Goal: Information Seeking & Learning: Learn about a topic

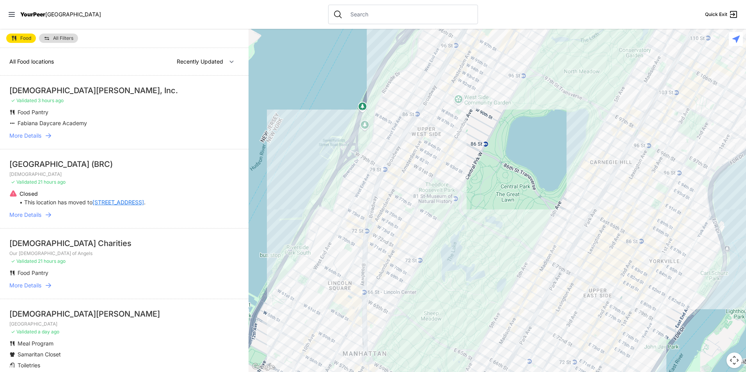
click at [34, 134] on span "More Details" at bounding box center [25, 136] width 32 height 8
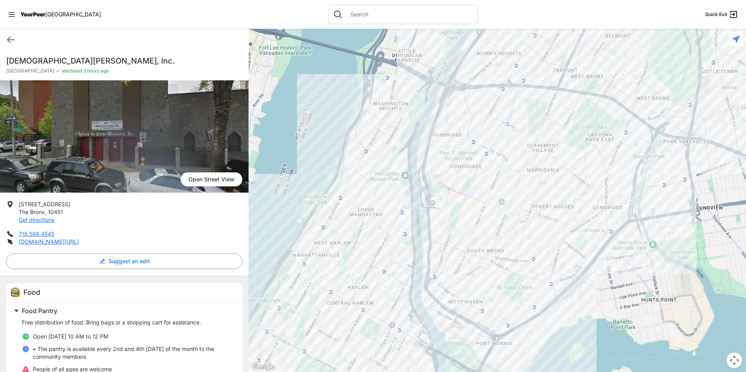
select select "recentlyUpdated"
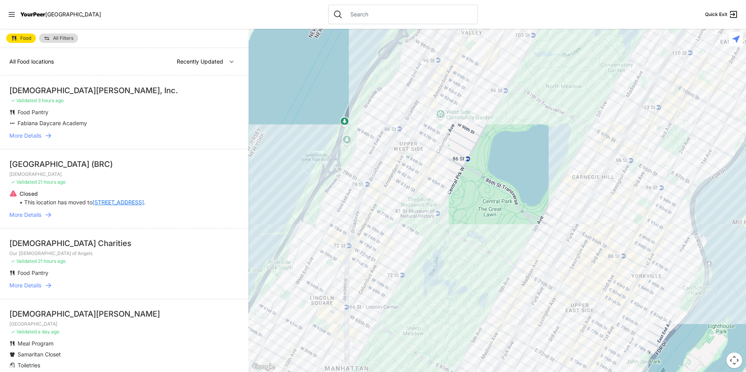
scroll to position [39, 0]
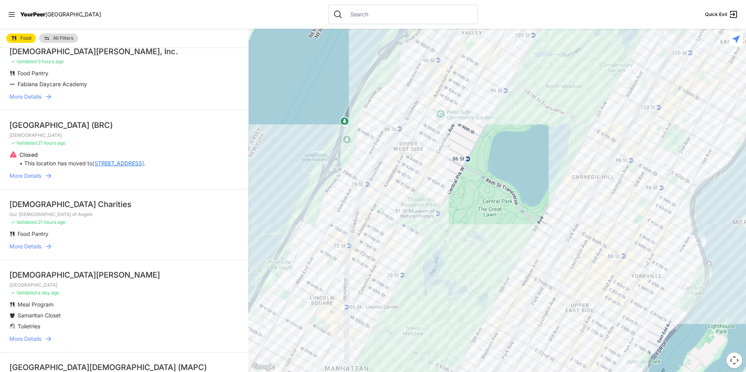
click at [115, 165] on link "15 Bay Ridge Ave" at bounding box center [119, 164] width 52 height 8
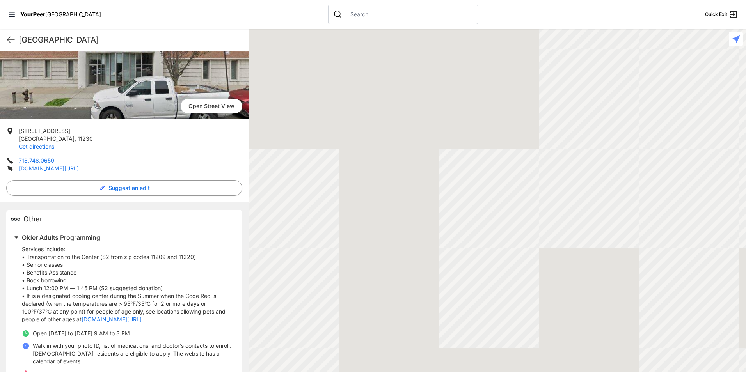
scroll to position [104, 0]
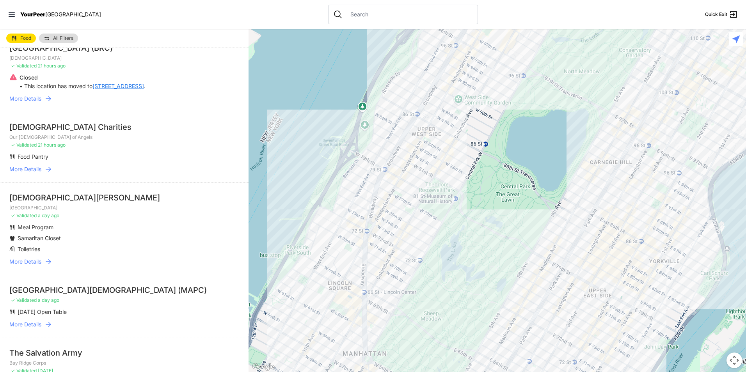
scroll to position [117, 0]
click at [37, 165] on span "More Details" at bounding box center [25, 169] width 32 height 8
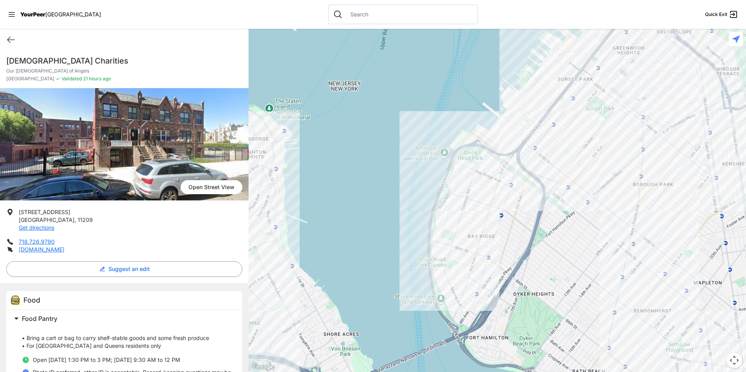
click at [5, 43] on div "Quick Exit" at bounding box center [124, 40] width 249 height 22
click at [11, 43] on icon at bounding box center [10, 39] width 9 height 9
select select "recentlyUpdated"
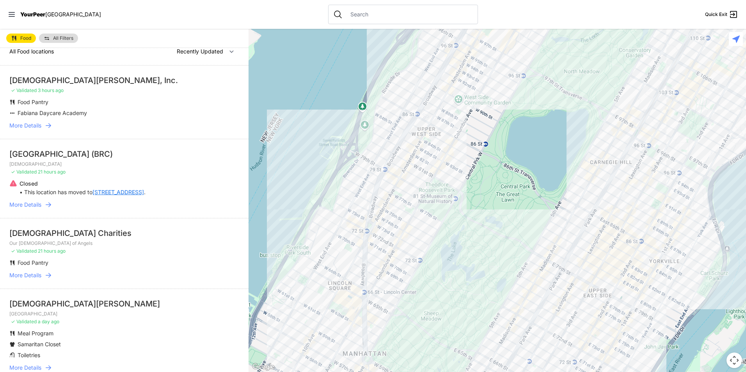
scroll to position [39, 0]
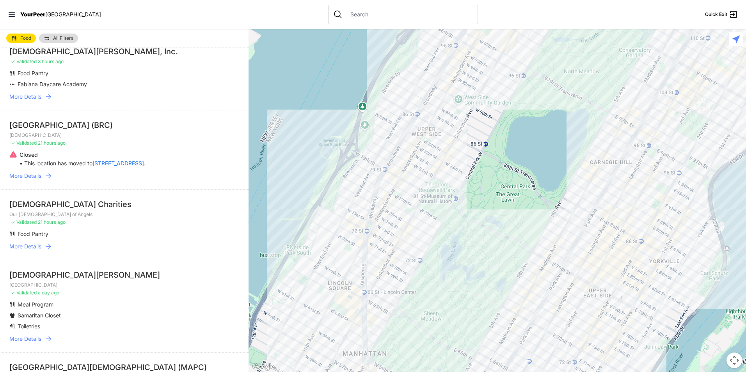
click at [36, 247] on span "More Details" at bounding box center [25, 247] width 32 height 8
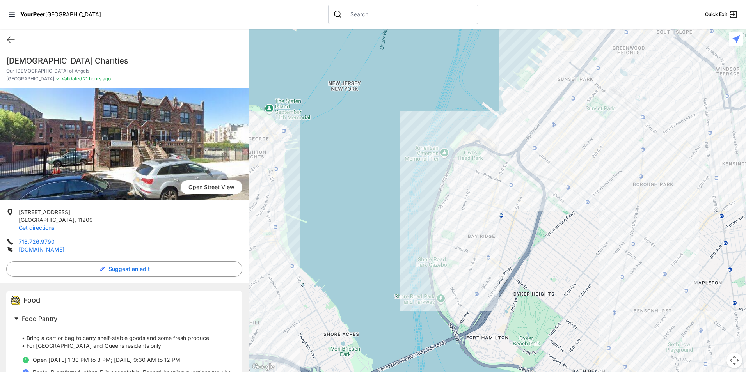
click at [10, 47] on div "Quick Exit" at bounding box center [124, 40] width 249 height 22
click at [12, 46] on div "Quick Exit" at bounding box center [124, 40] width 249 height 22
click at [13, 39] on icon at bounding box center [10, 39] width 9 height 9
select select "recentlyUpdated"
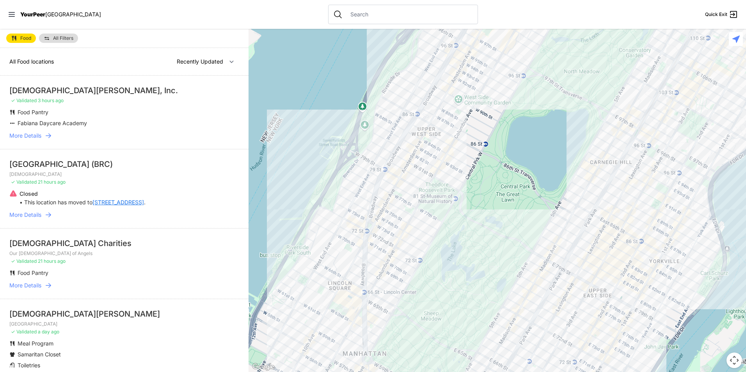
click at [70, 41] on link "All Filters" at bounding box center [58, 38] width 39 height 9
click at [49, 41] on link "All Filters" at bounding box center [58, 38] width 39 height 9
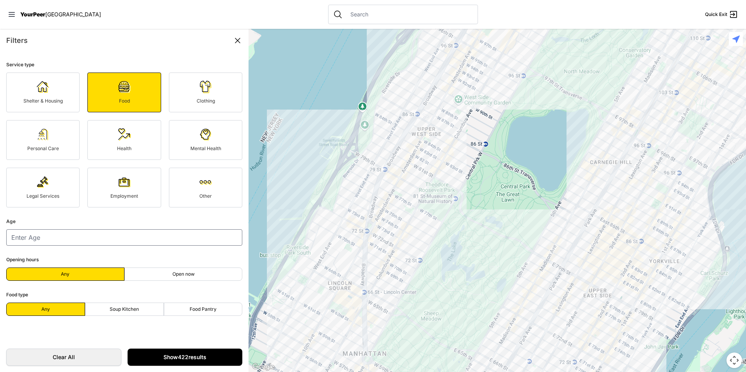
click at [202, 358] on link "Show 422 results" at bounding box center [185, 357] width 115 height 17
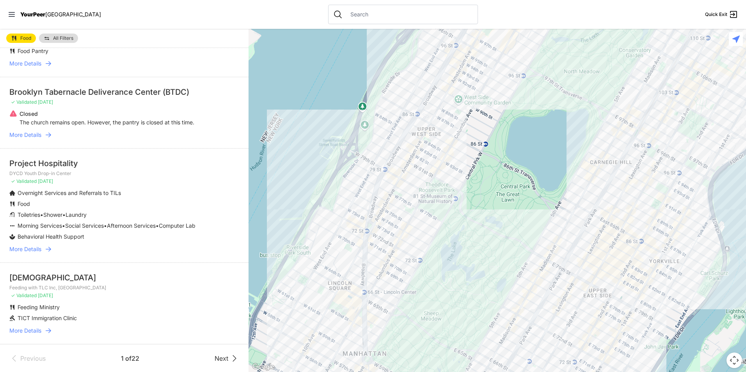
scroll to position [1313, 0]
click at [217, 362] on span "Next" at bounding box center [222, 358] width 14 height 9
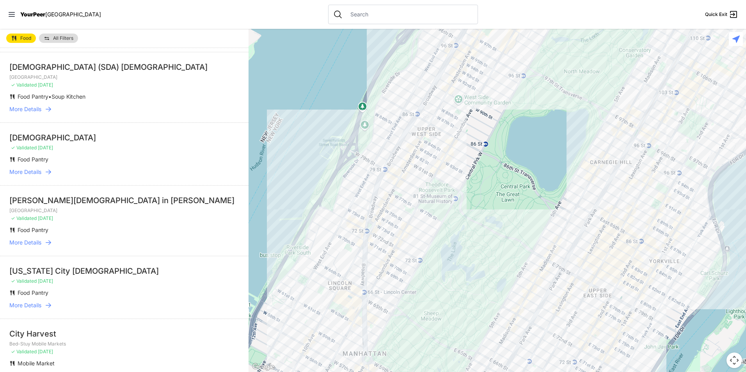
scroll to position [273, 0]
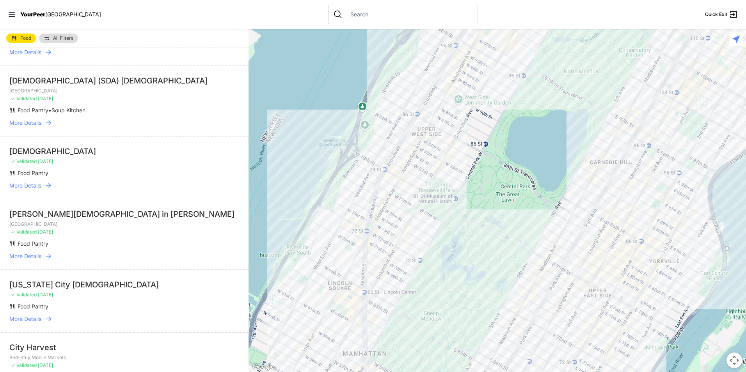
click at [33, 183] on span "More Details" at bounding box center [25, 186] width 32 height 8
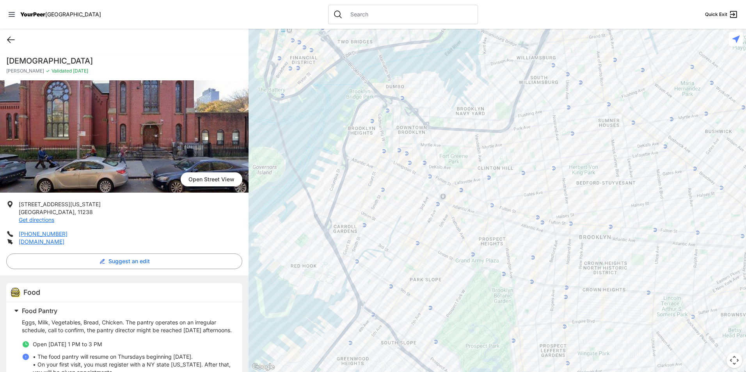
click at [8, 42] on icon at bounding box center [10, 39] width 9 height 9
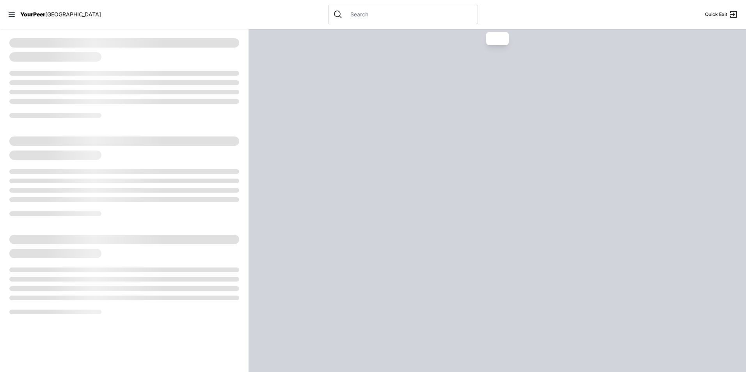
select select "recentlyUpdated"
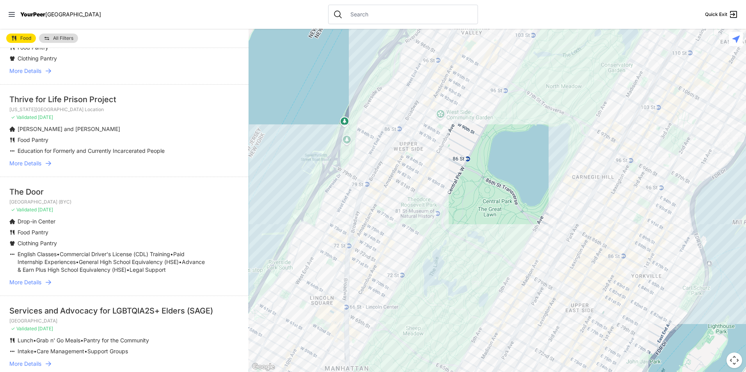
scroll to position [1249, 0]
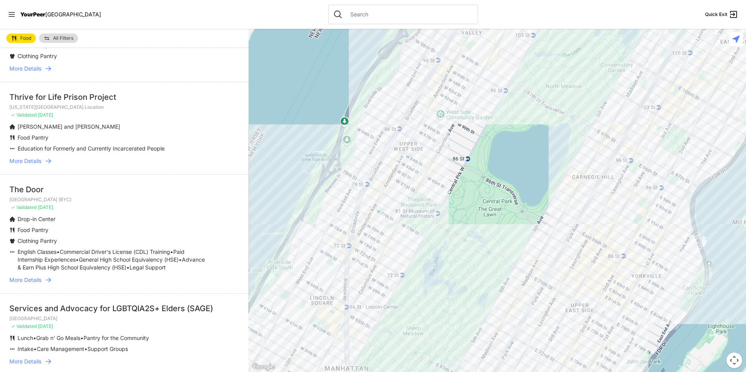
click at [38, 276] on span "More Details" at bounding box center [25, 280] width 32 height 8
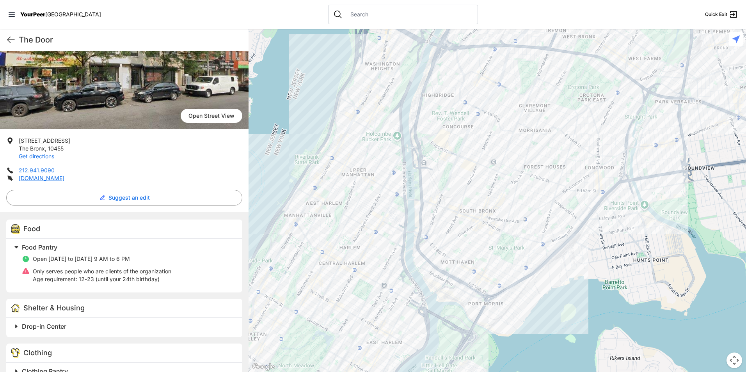
scroll to position [78, 0]
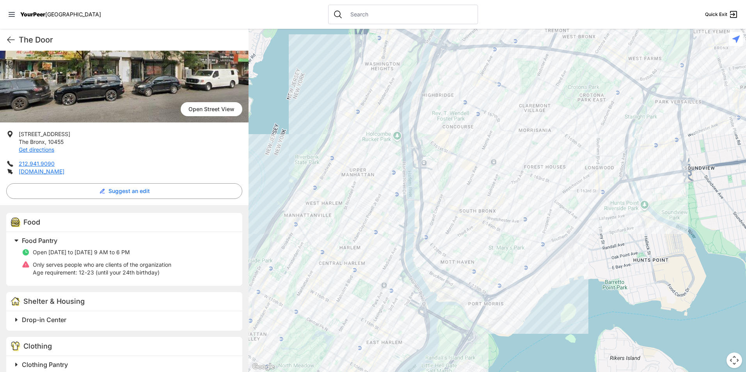
select select "recentlyUpdated"
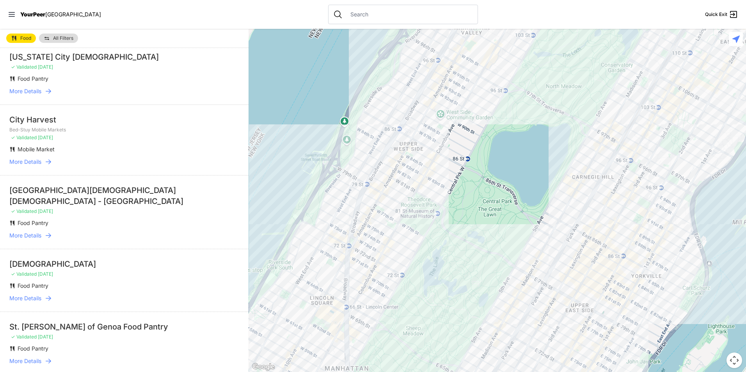
scroll to position [547, 0]
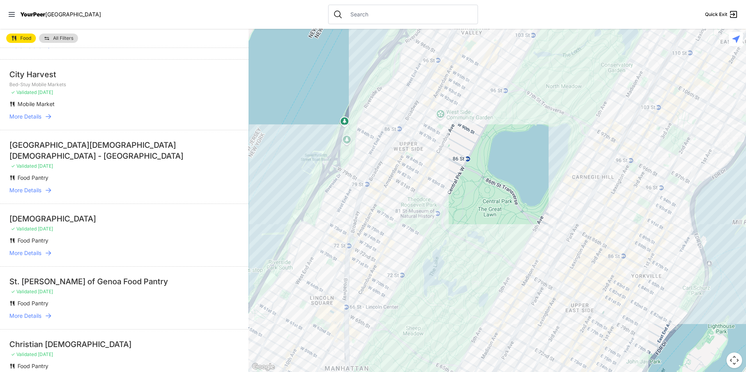
click at [25, 187] on span "More Details" at bounding box center [25, 191] width 32 height 8
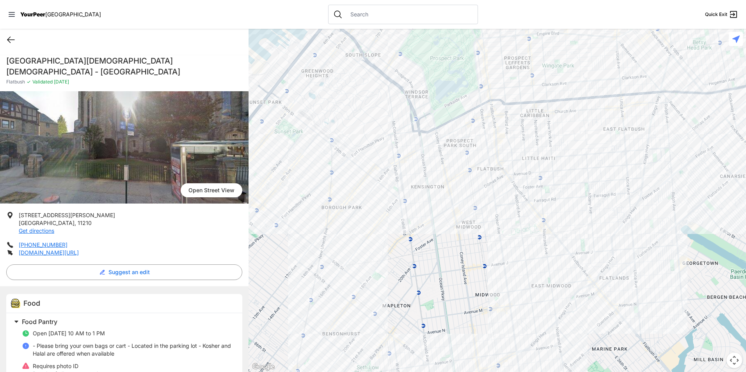
click at [11, 39] on icon at bounding box center [10, 39] width 9 height 9
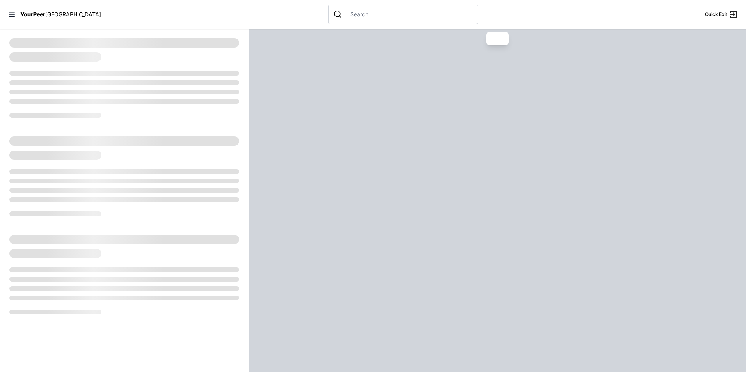
select select "recentlyUpdated"
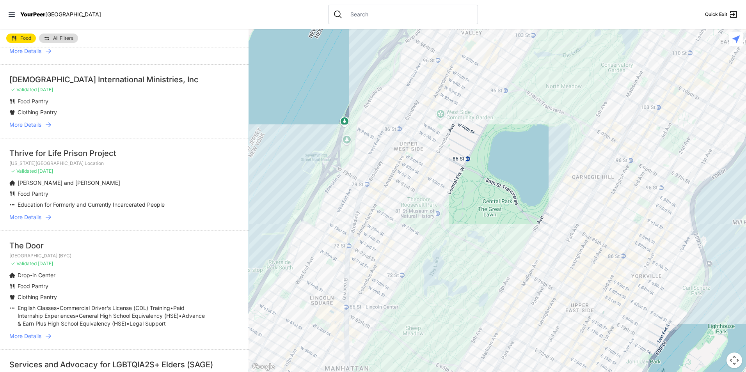
scroll to position [1270, 0]
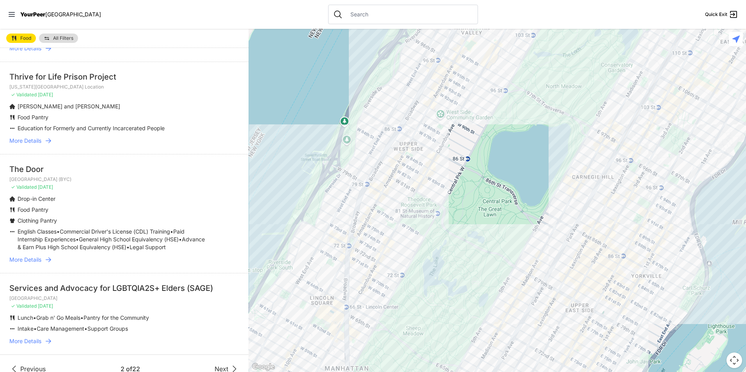
click at [220, 365] on span "Next" at bounding box center [222, 369] width 14 height 9
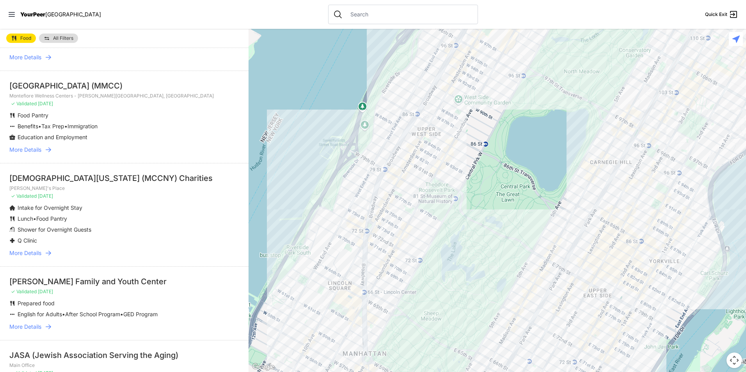
scroll to position [273, 0]
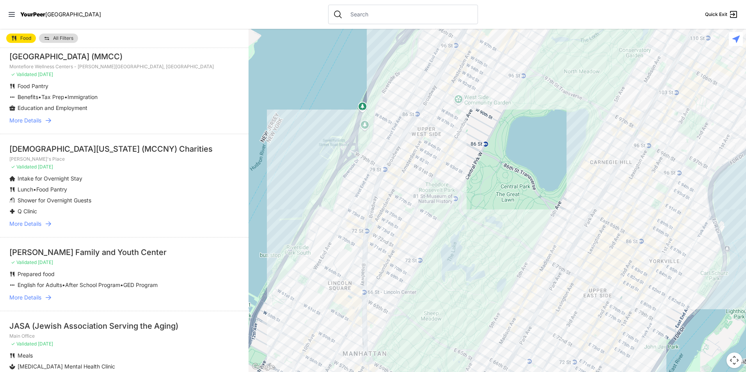
click at [30, 228] on span "More Details" at bounding box center [25, 224] width 32 height 8
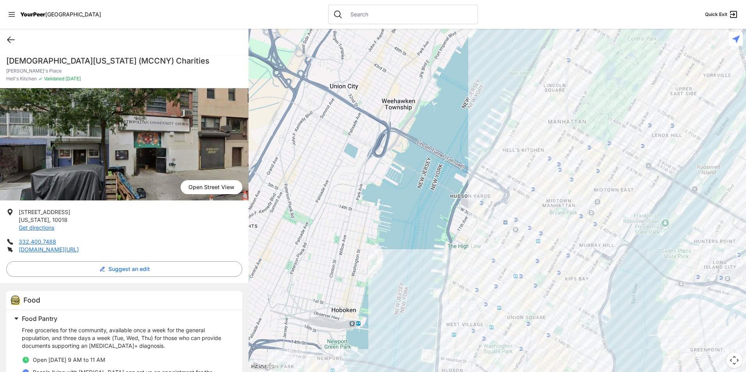
click at [8, 39] on icon at bounding box center [10, 40] width 7 height 6
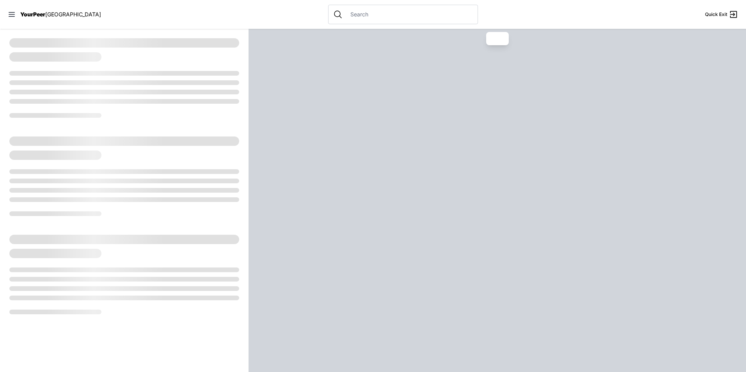
select select "recentlyUpdated"
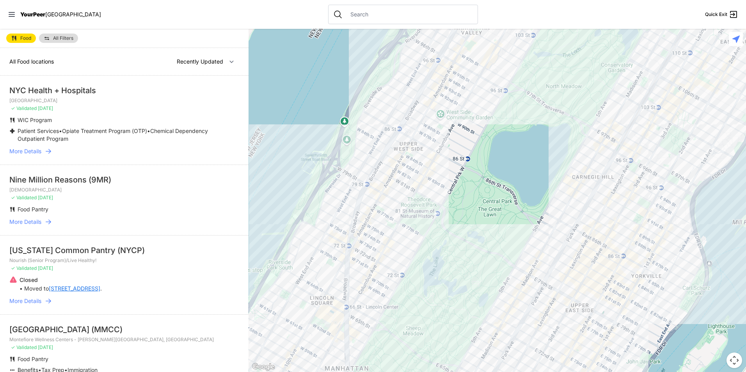
click at [36, 222] on span "More Details" at bounding box center [25, 222] width 32 height 8
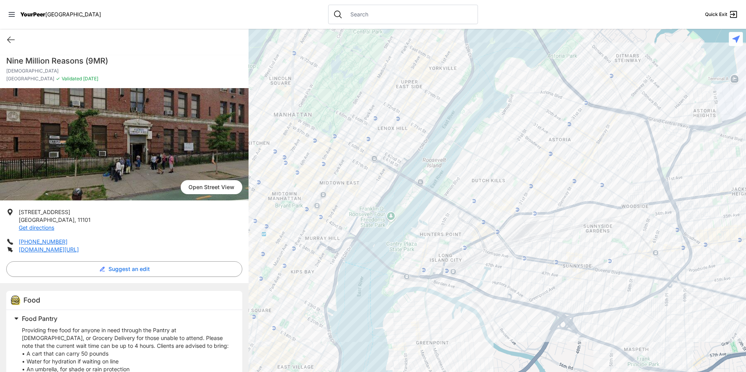
click at [5, 43] on div "Quick Exit" at bounding box center [124, 40] width 249 height 22
click at [7, 41] on icon at bounding box center [10, 39] width 9 height 9
select select "recentlyUpdated"
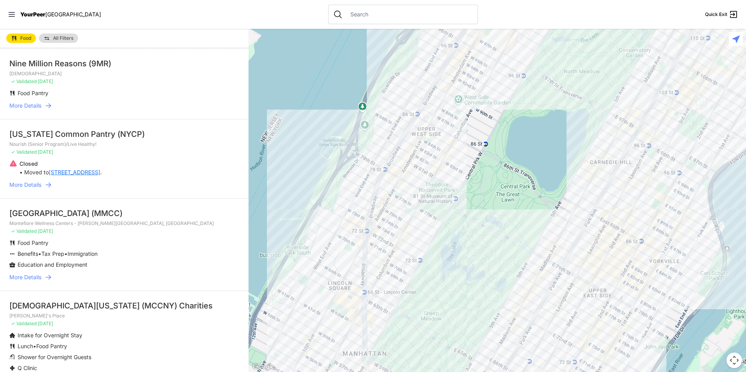
scroll to position [117, 0]
click at [39, 185] on span "More Details" at bounding box center [25, 184] width 32 height 8
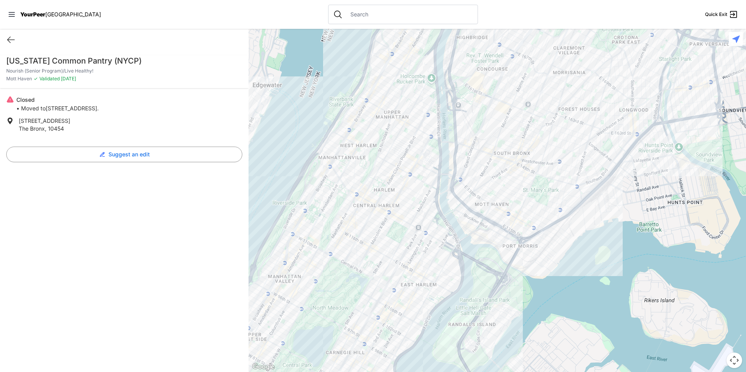
click at [537, 115] on div at bounding box center [498, 201] width 498 height 344
click at [536, 112] on div at bounding box center [498, 201] width 498 height 344
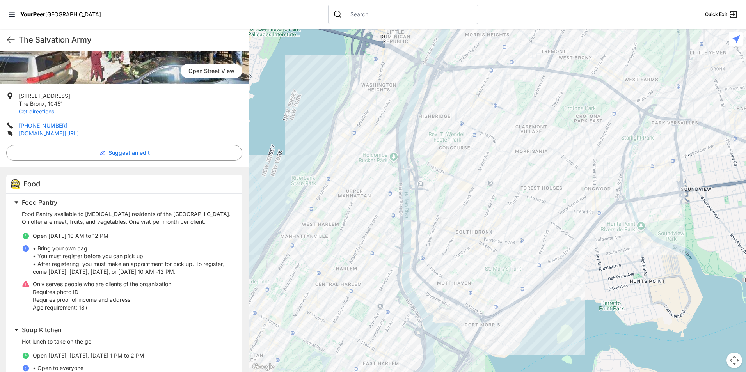
scroll to position [117, 0]
click at [484, 176] on div at bounding box center [498, 201] width 498 height 344
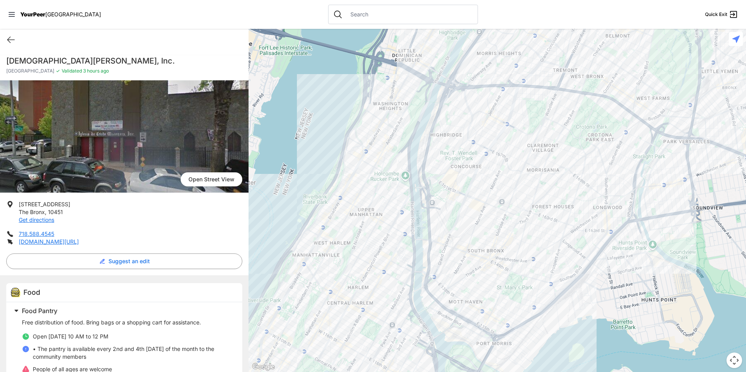
scroll to position [39, 0]
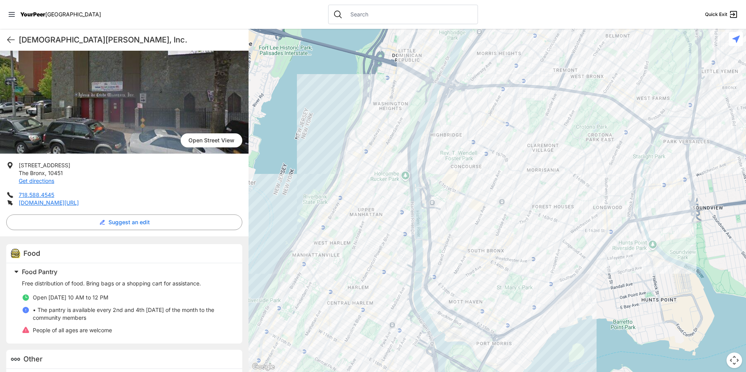
click at [486, 152] on div at bounding box center [498, 201] width 498 height 344
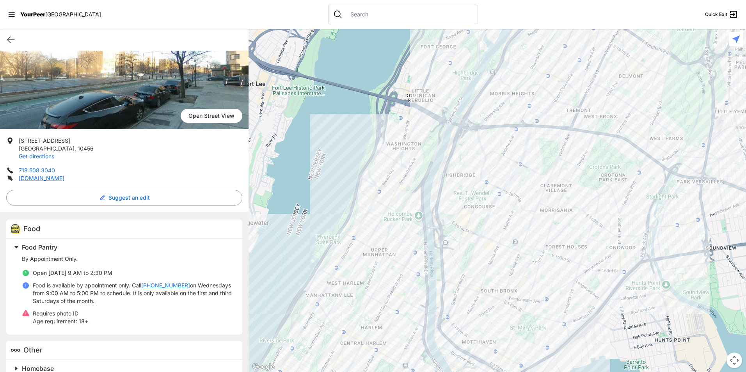
scroll to position [78, 0]
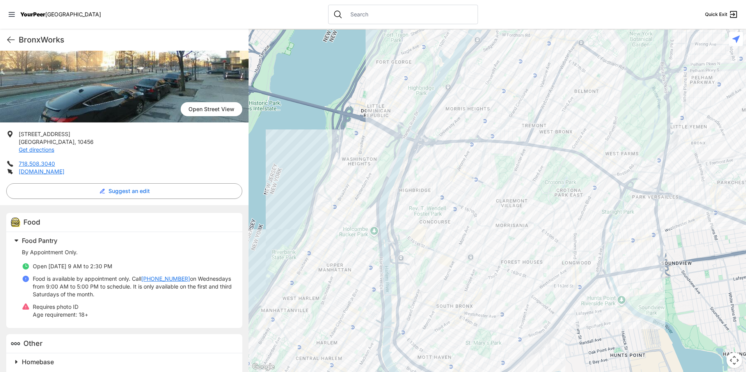
drag, startPoint x: 529, startPoint y: 108, endPoint x: 487, endPoint y: 124, distance: 45.3
click at [487, 124] on div at bounding box center [498, 201] width 498 height 344
click at [461, 187] on div at bounding box center [498, 201] width 498 height 344
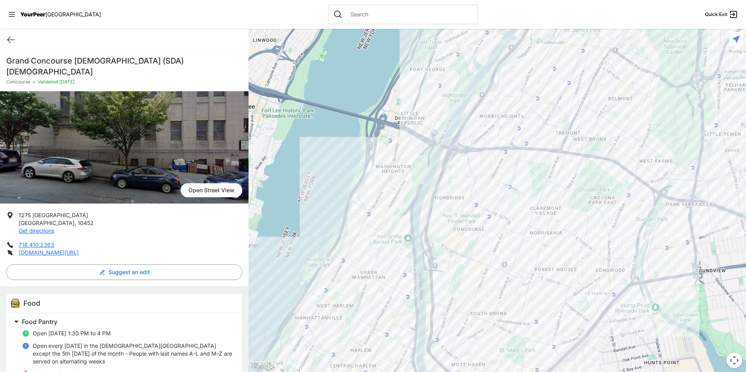
scroll to position [12, 0]
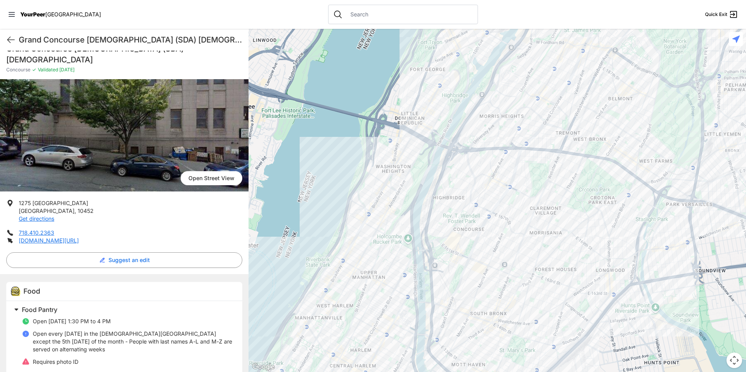
click at [484, 192] on div at bounding box center [498, 201] width 498 height 344
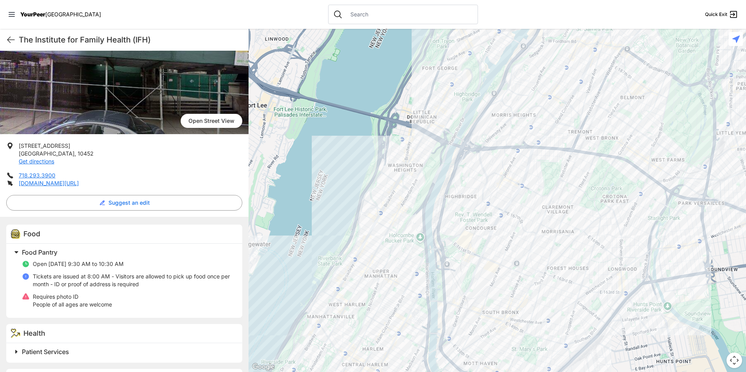
scroll to position [110, 0]
